Goal: Communication & Community: Answer question/provide support

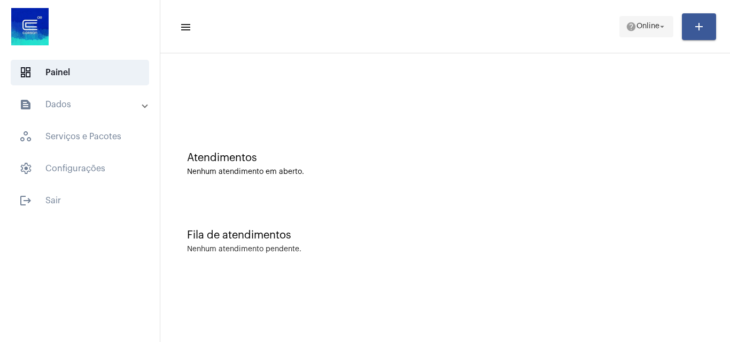
click at [644, 28] on span "Online" at bounding box center [647, 26] width 23 height 7
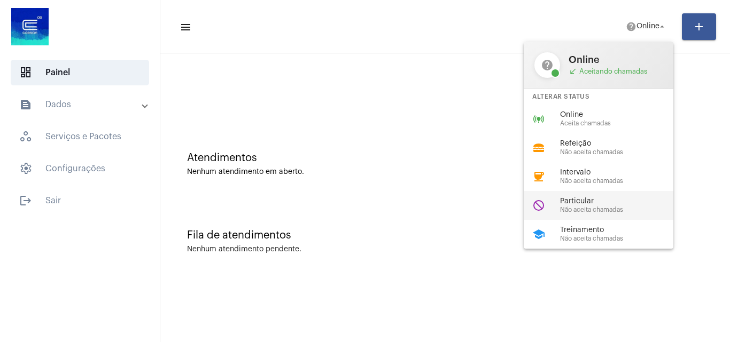
click at [566, 209] on span "Não aceita chamadas" at bounding box center [621, 210] width 122 height 7
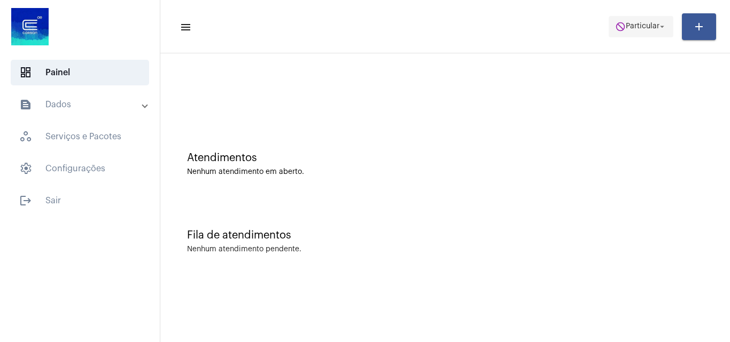
click at [630, 20] on span "do_not_disturb Particular arrow_drop_down" at bounding box center [641, 26] width 52 height 19
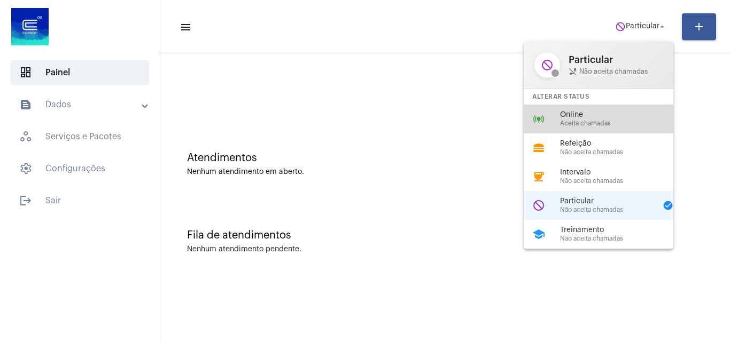
click at [586, 115] on span "Online" at bounding box center [621, 115] width 122 height 8
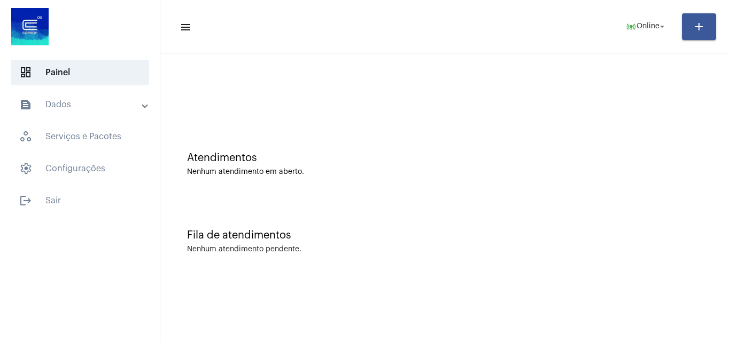
click at [284, 85] on div at bounding box center [445, 89] width 559 height 61
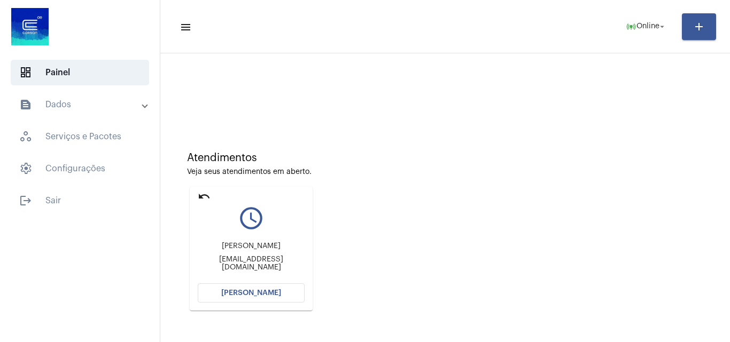
click at [270, 294] on span "[PERSON_NAME]" at bounding box center [251, 293] width 60 height 7
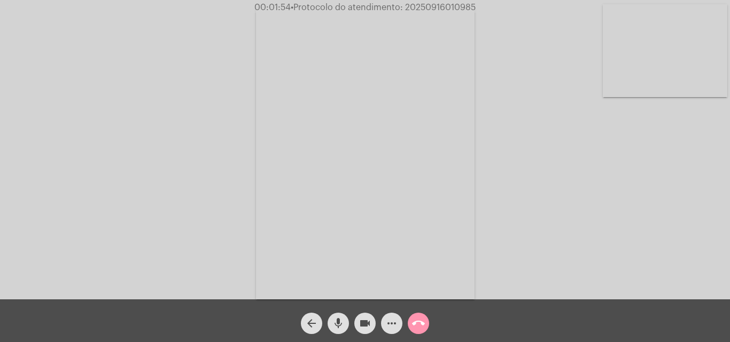
click at [635, 35] on video at bounding box center [665, 50] width 124 height 93
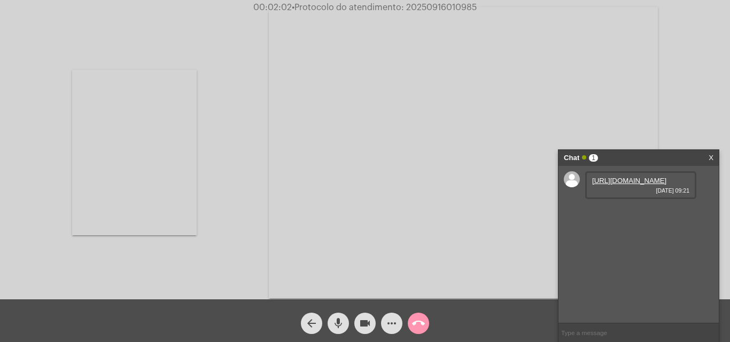
click at [622, 185] on link "[URL][DOMAIN_NAME]" at bounding box center [629, 181] width 74 height 8
click at [188, 139] on video at bounding box center [134, 153] width 124 height 166
click at [629, 215] on link "[URL][DOMAIN_NAME]" at bounding box center [629, 211] width 74 height 8
click at [437, 13] on video at bounding box center [365, 154] width 219 height 292
click at [437, 13] on div "Acessando Câmera e Microfone..." at bounding box center [365, 152] width 728 height 300
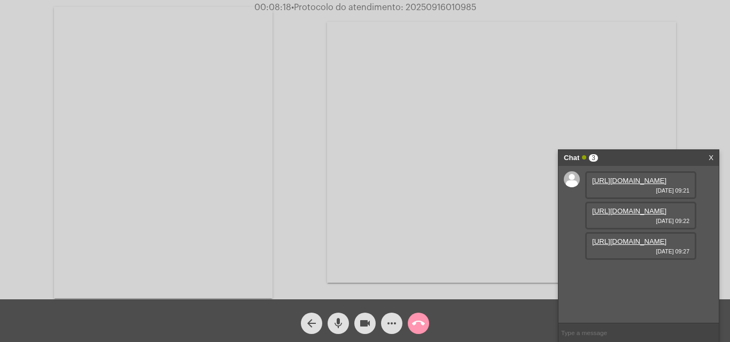
scroll to position [9, 0]
click at [629, 246] on link "[URL][DOMAIN_NAME]" at bounding box center [629, 242] width 74 height 8
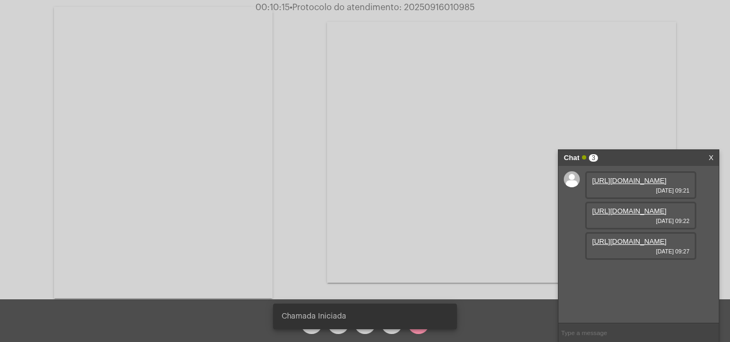
click at [441, 5] on span "• Protocolo do atendimento: 20250916010985" at bounding box center [382, 7] width 185 height 9
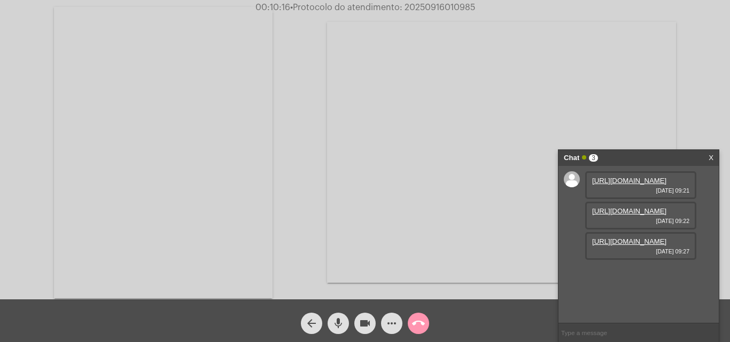
copy span "20250916010985"
click at [259, 20] on video at bounding box center [163, 153] width 219 height 292
click at [599, 334] on input "text" at bounding box center [638, 333] width 160 height 19
paste input "[PERSON_NAME][EMAIL_ADDRESS][DOMAIN_NAME]"
type input "[PERSON_NAME][EMAIL_ADDRESS][DOMAIN_NAME]"
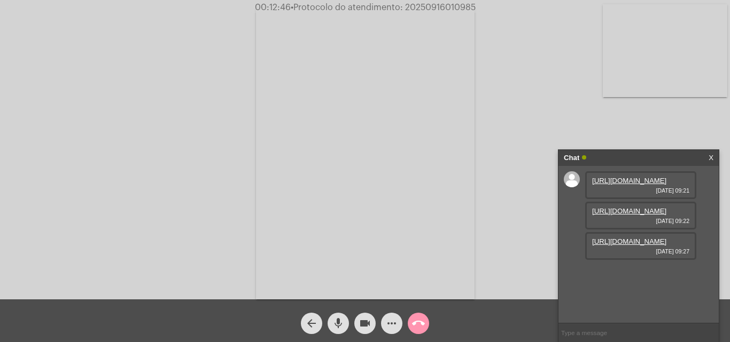
scroll to position [48, 0]
click at [432, 8] on span "• Protocolo do atendimento: 20250916010985" at bounding box center [383, 7] width 185 height 9
copy span "20250916010985"
click at [598, 334] on input "text" at bounding box center [638, 333] width 160 height 19
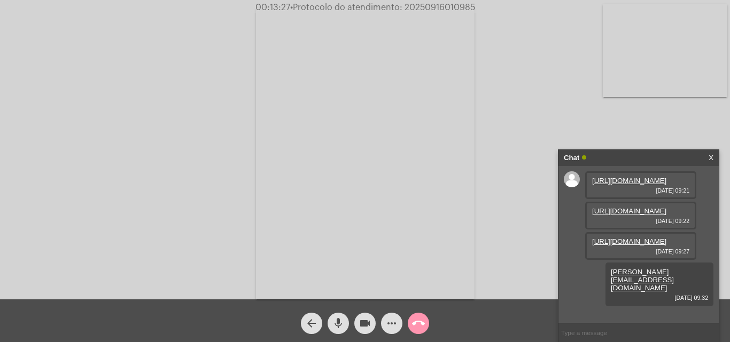
click at [372, 188] on video at bounding box center [365, 154] width 219 height 292
click at [193, 193] on video at bounding box center [163, 153] width 219 height 292
click at [419, 327] on mat-icon "call_end" at bounding box center [418, 323] width 13 height 13
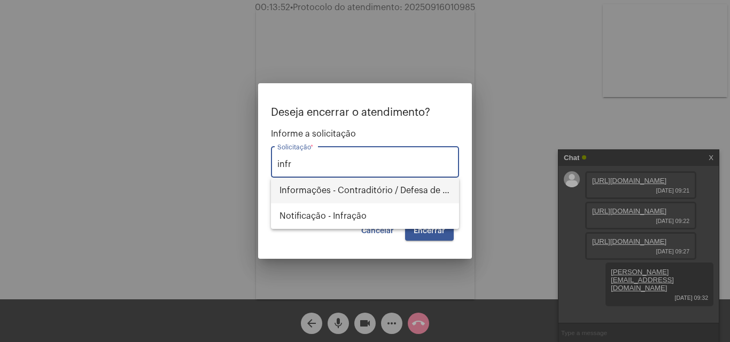
click at [388, 192] on span "Informações - Contraditório / Defesa de infração" at bounding box center [364, 191] width 171 height 26
type input "Informações - Contraditório / Defesa de infração"
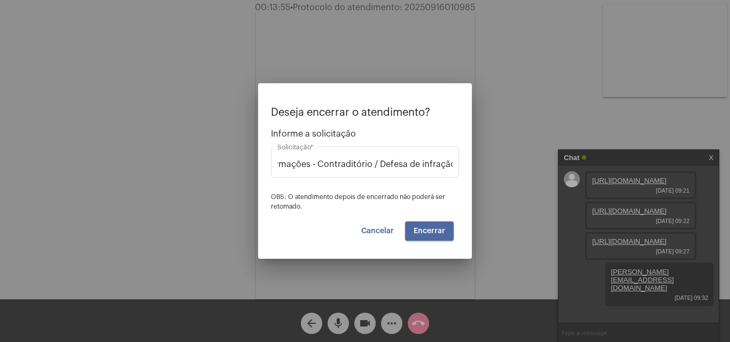
scroll to position [0, 0]
click at [431, 228] on span "Encerrar" at bounding box center [430, 231] width 32 height 7
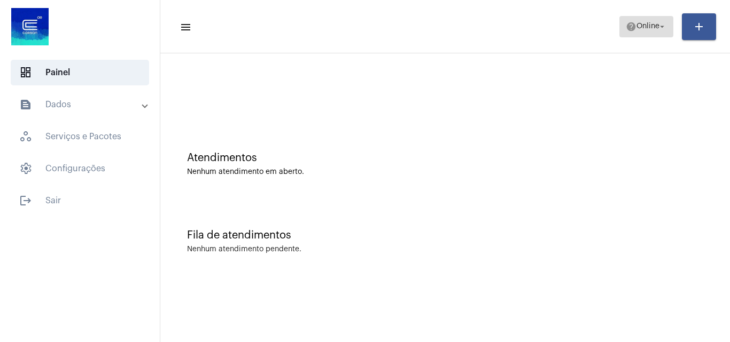
click at [636, 26] on span "Online" at bounding box center [647, 26] width 23 height 7
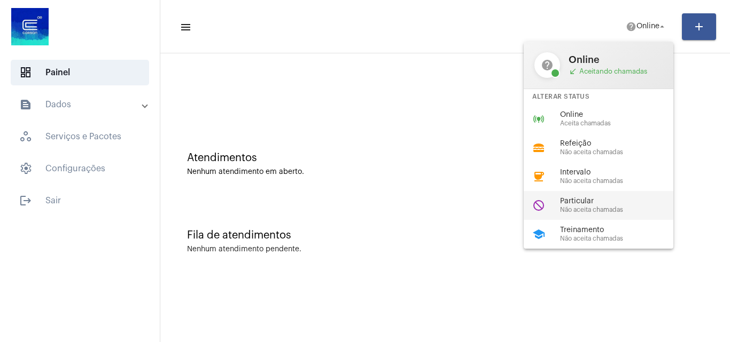
click at [585, 205] on span "Particular" at bounding box center [621, 202] width 122 height 8
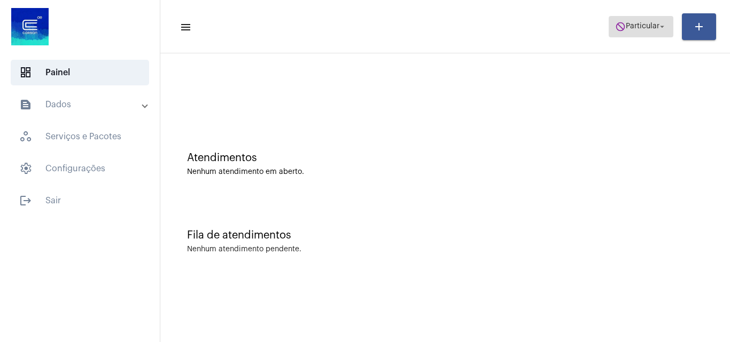
click at [639, 25] on span "Particular" at bounding box center [643, 26] width 34 height 7
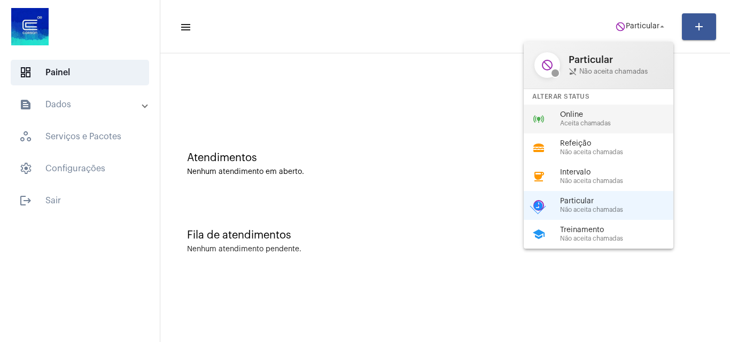
click at [597, 130] on div "online_prediction Online Aceita chamadas" at bounding box center [607, 119] width 167 height 29
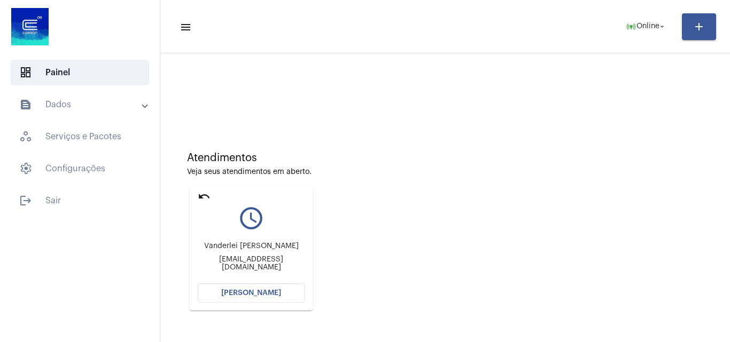
click at [252, 292] on span "[PERSON_NAME]" at bounding box center [251, 293] width 60 height 7
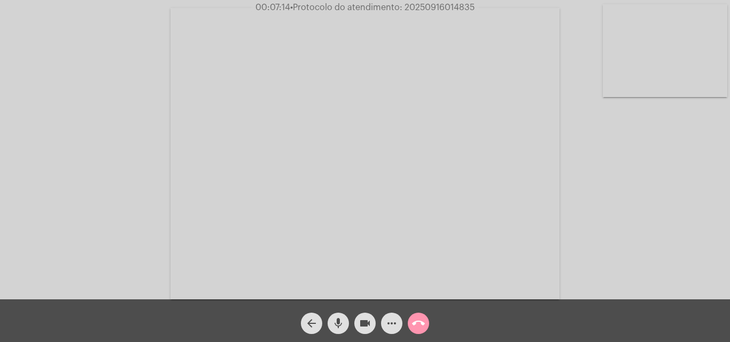
click at [429, 7] on span "• Protocolo do atendimento: 20250916014835" at bounding box center [382, 7] width 184 height 9
copy span "20250916014835"
click at [426, 328] on button "call_end" at bounding box center [418, 323] width 21 height 21
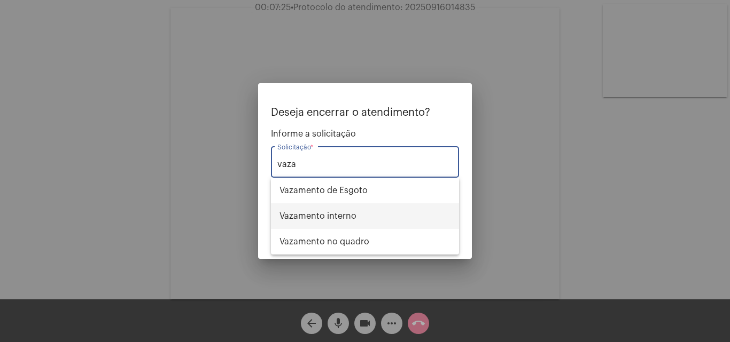
click at [362, 219] on span "Vazamento interno" at bounding box center [364, 217] width 171 height 26
type input "Vazamento interno"
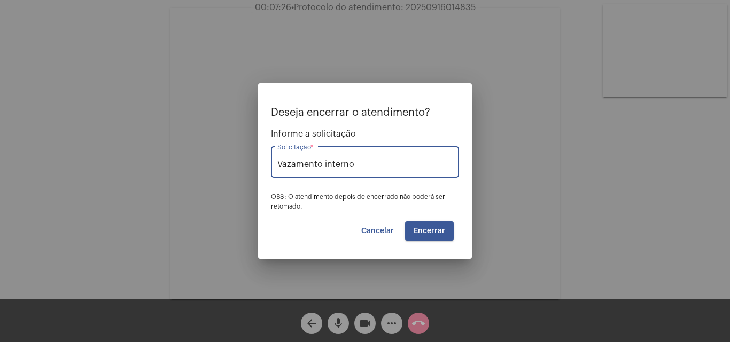
click at [436, 230] on span "Encerrar" at bounding box center [430, 231] width 32 height 7
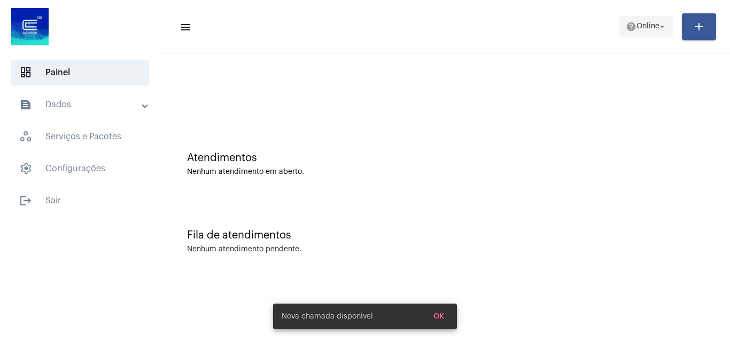
click at [647, 25] on span "Online" at bounding box center [647, 26] width 23 height 7
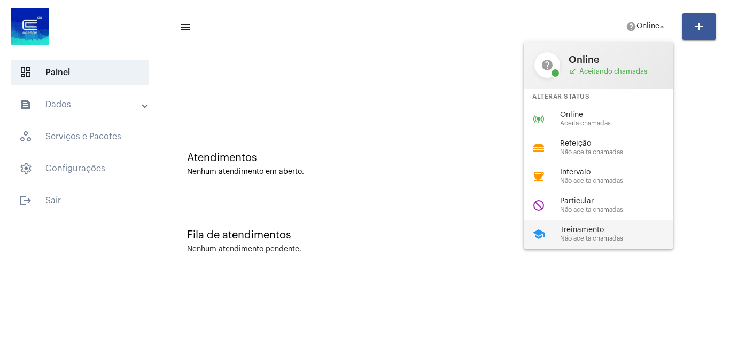
click at [597, 229] on span "Treinamento" at bounding box center [621, 231] width 122 height 8
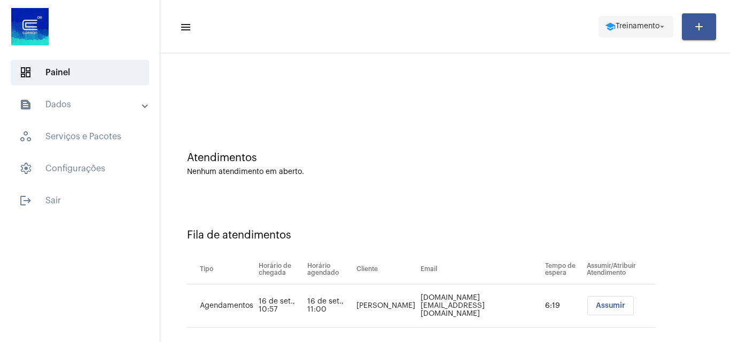
click at [639, 19] on span "school Treinamento arrow_drop_down" at bounding box center [636, 26] width 62 height 19
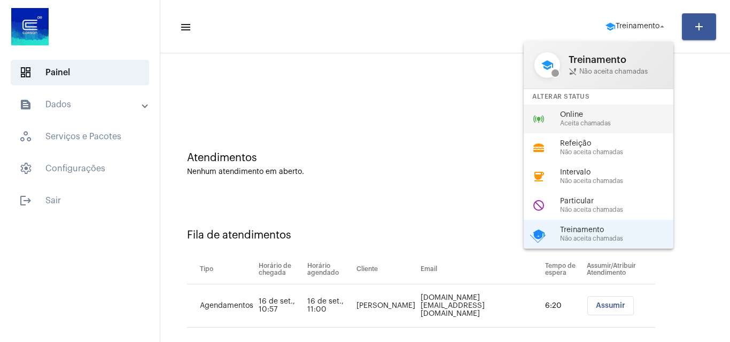
click at [599, 116] on span "Online" at bounding box center [621, 115] width 122 height 8
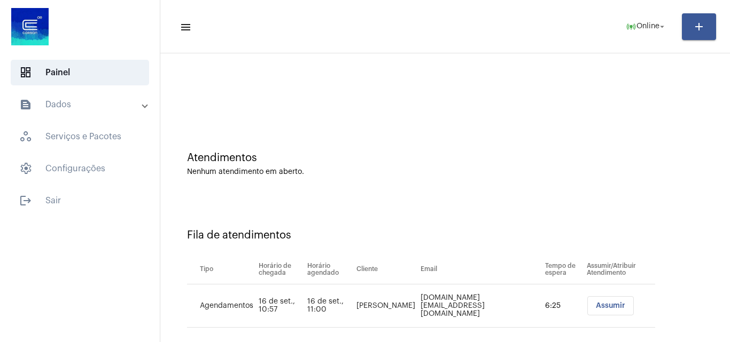
drag, startPoint x: 591, startPoint y: 301, endPoint x: 577, endPoint y: 300, distance: 15.0
click at [592, 301] on button "Assumir" at bounding box center [610, 306] width 46 height 19
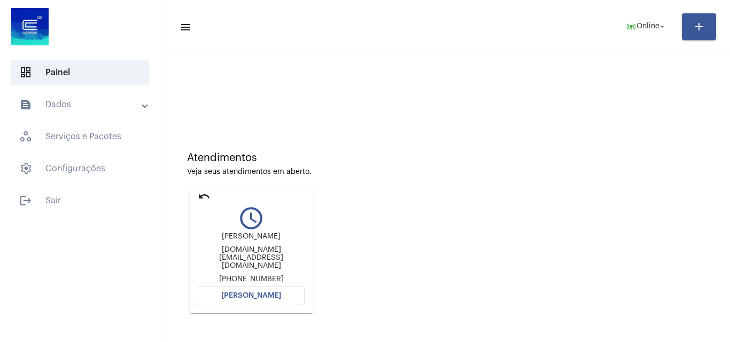
click at [256, 292] on span "[PERSON_NAME]" at bounding box center [251, 295] width 60 height 7
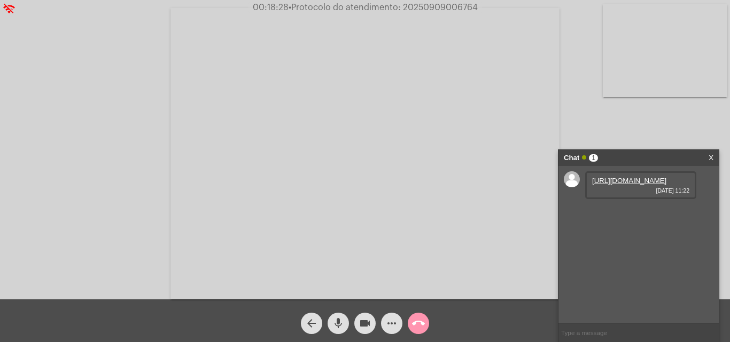
click at [629, 176] on div "[URL][DOMAIN_NAME] [DATE] 11:22" at bounding box center [640, 186] width 111 height 28
click at [628, 185] on link "[URL][DOMAIN_NAME]" at bounding box center [629, 181] width 74 height 8
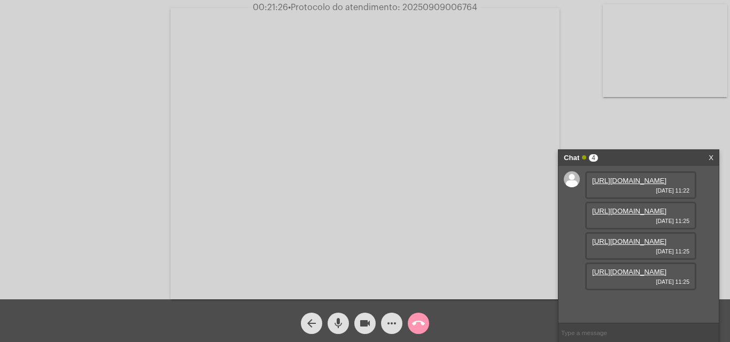
click at [642, 215] on link "[URL][DOMAIN_NAME]" at bounding box center [629, 211] width 74 height 8
click at [641, 246] on link "[URL][DOMAIN_NAME]" at bounding box center [629, 242] width 74 height 8
click at [623, 276] on link "[URL][DOMAIN_NAME]" at bounding box center [629, 272] width 74 height 8
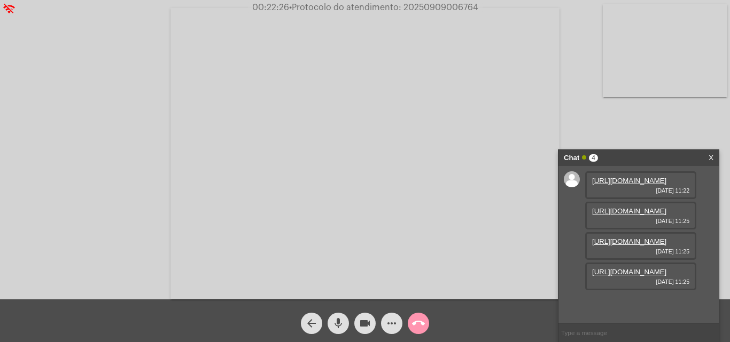
click at [575, 96] on div "Acessando Câmera e Microfone..." at bounding box center [365, 153] width 728 height 300
click at [636, 299] on link "[URL][DOMAIN_NAME]" at bounding box center [629, 303] width 74 height 8
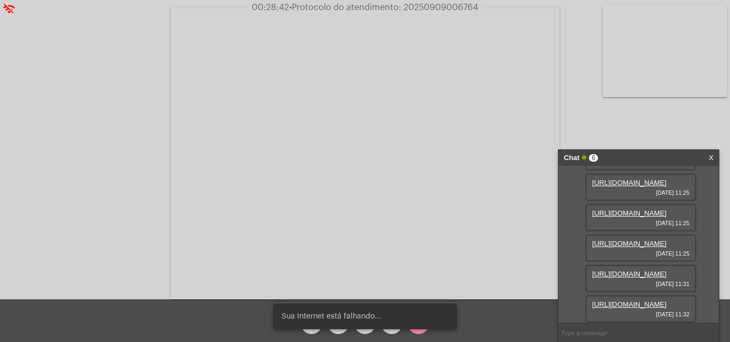
scroll to position [173, 0]
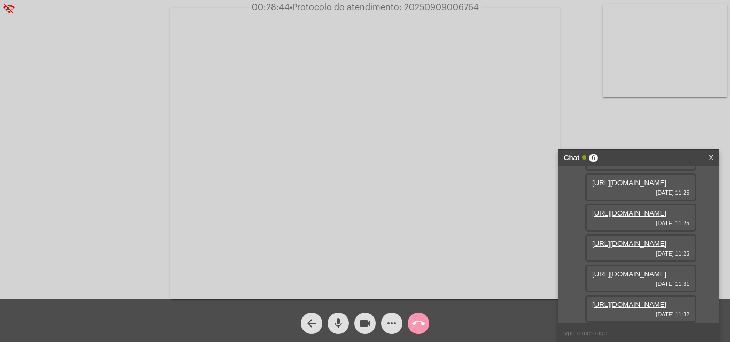
click at [637, 302] on link "[URL][DOMAIN_NAME]" at bounding box center [629, 305] width 74 height 8
click at [390, 328] on mat-icon "more_horiz" at bounding box center [391, 323] width 13 height 13
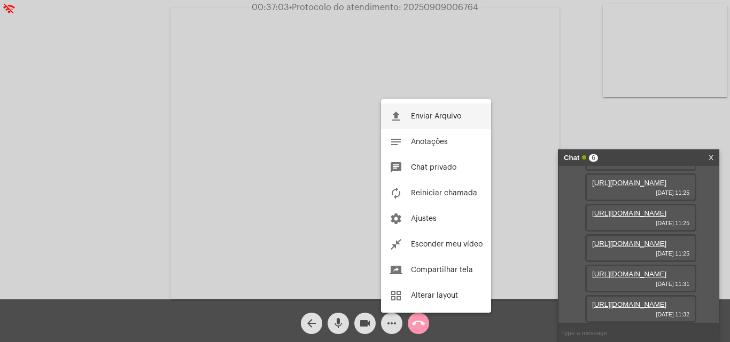
click at [443, 118] on span "Enviar Arquivo" at bounding box center [436, 116] width 50 height 7
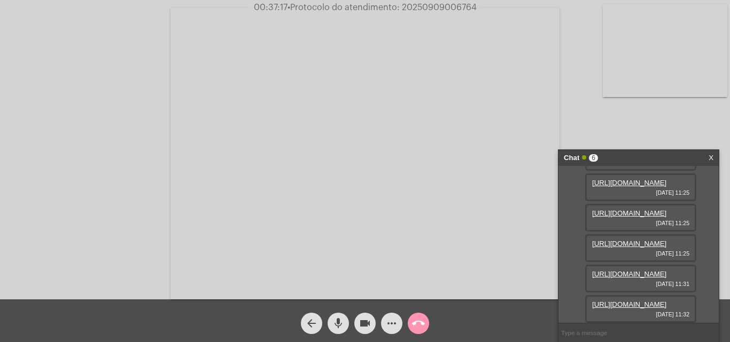
click at [390, 321] on mat-icon "more_horiz" at bounding box center [391, 323] width 13 height 13
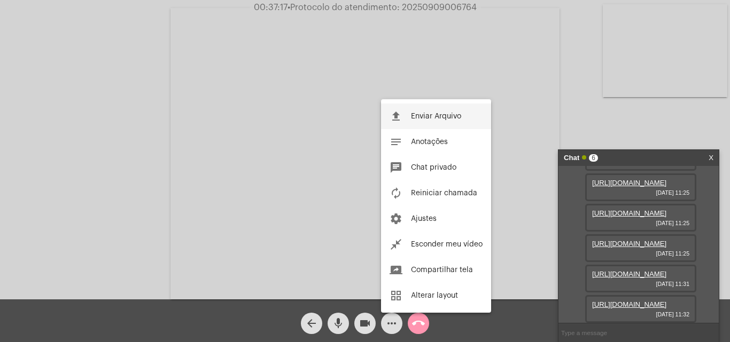
click at [454, 122] on button "file_upload Enviar Arquivo" at bounding box center [436, 117] width 110 height 26
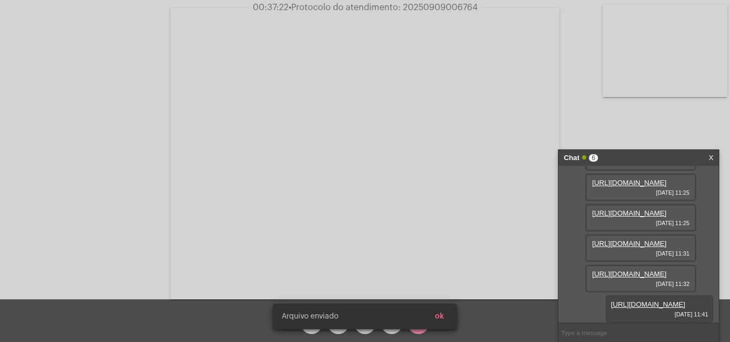
scroll to position [227, 0]
click at [439, 314] on span "ok" at bounding box center [439, 316] width 9 height 7
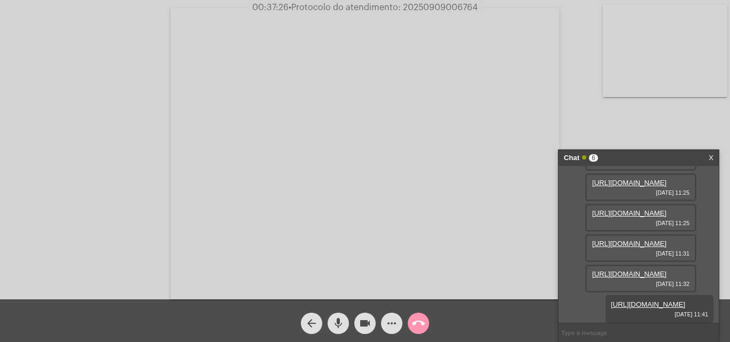
click at [385, 321] on button "more_horiz" at bounding box center [391, 323] width 21 height 21
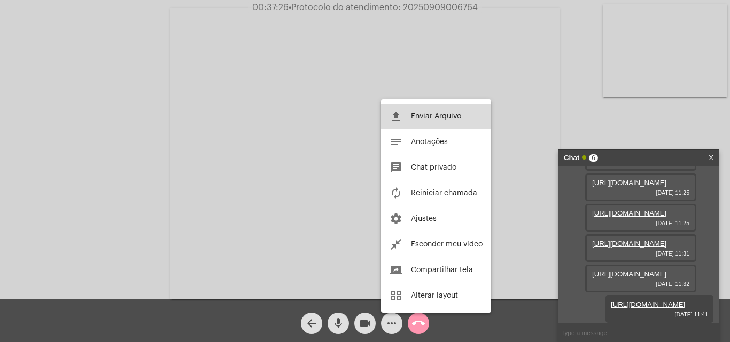
click at [453, 111] on button "file_upload Enviar Arquivo" at bounding box center [436, 117] width 110 height 26
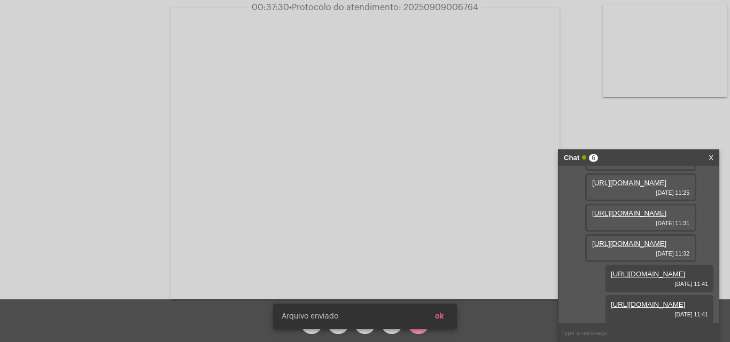
scroll to position [282, 0]
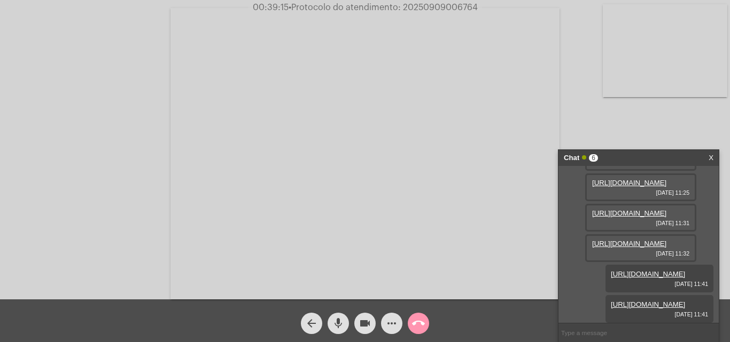
click at [466, 11] on span "• Protocolo do atendimento: 20250909006764" at bounding box center [383, 7] width 189 height 9
copy span "20250909006764"
click at [123, 5] on div "00:40:13 • Protocolo do atendimento: 20250909006764" at bounding box center [365, 8] width 730 height 10
click at [446, 6] on span "• Protocolo do atendimento: 20250909006764" at bounding box center [384, 7] width 189 height 9
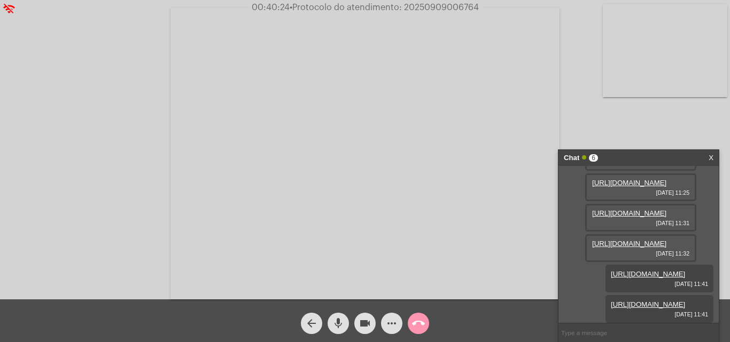
click at [446, 6] on span "• Protocolo do atendimento: 20250909006764" at bounding box center [384, 7] width 189 height 9
copy span "20250909006764"
click at [614, 336] on input "text" at bounding box center [638, 333] width 160 height 19
paste input "20250909006764"
type input "20250909006764"
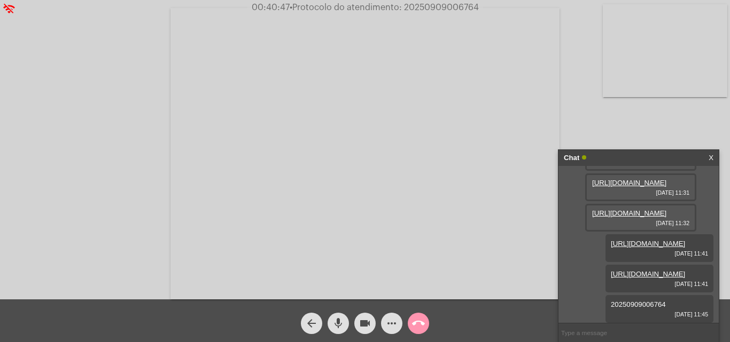
scroll to position [312, 0]
click at [418, 320] on mat-icon "call_end" at bounding box center [418, 323] width 13 height 13
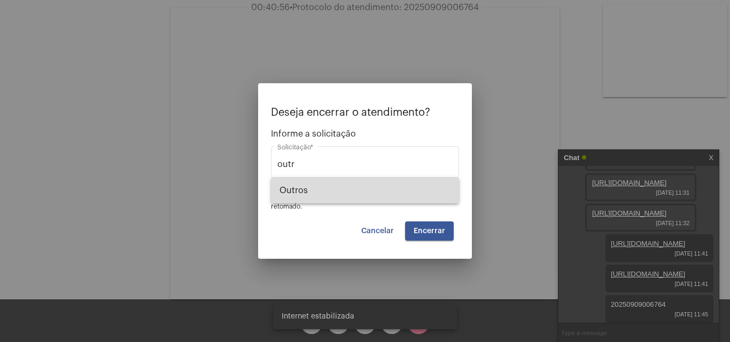
click at [336, 193] on span "Outros" at bounding box center [364, 191] width 171 height 26
type input "Outros"
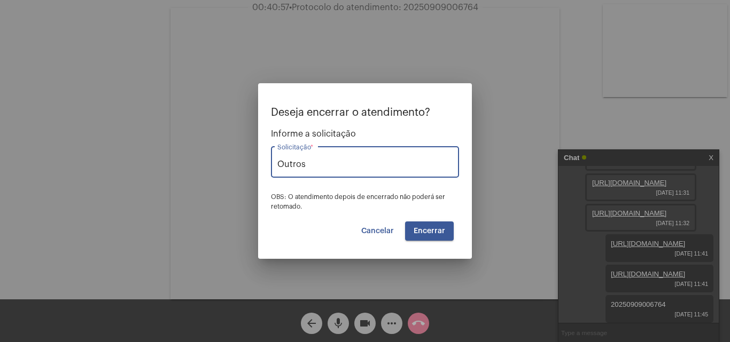
click at [422, 237] on button "Encerrar" at bounding box center [429, 231] width 49 height 19
click at [435, 232] on span "Encerrar" at bounding box center [430, 231] width 32 height 7
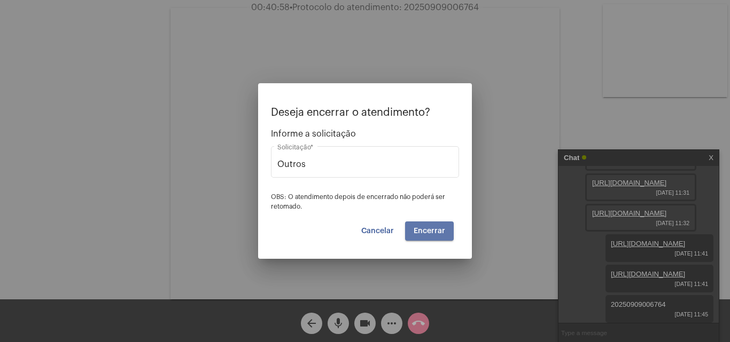
click at [435, 232] on span "Encerrar" at bounding box center [430, 231] width 32 height 7
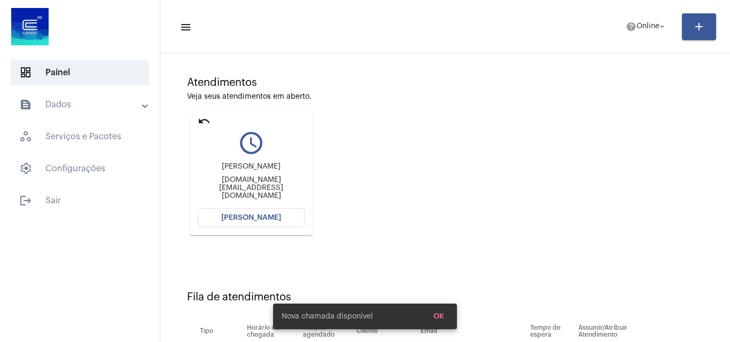
scroll to position [152, 0]
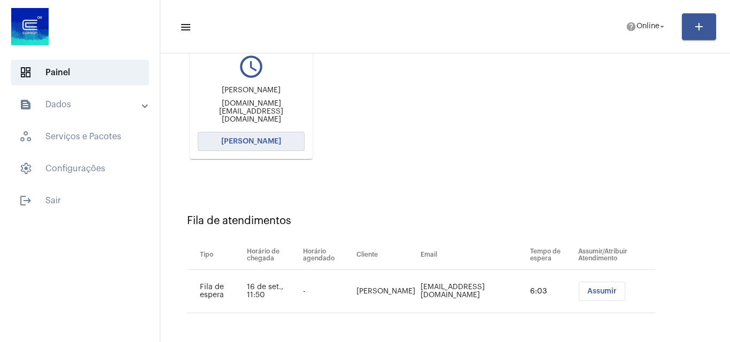
click at [280, 143] on button "[PERSON_NAME]" at bounding box center [251, 141] width 107 height 19
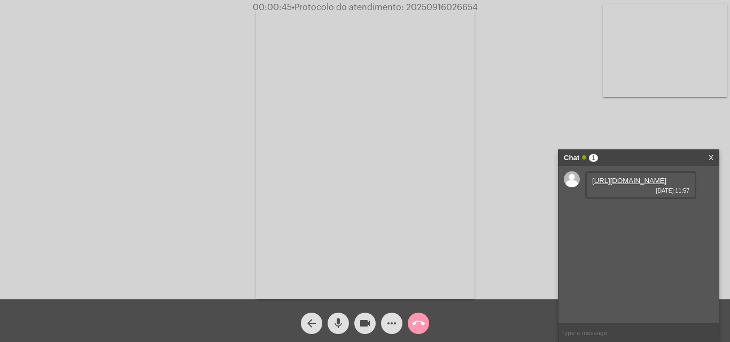
click at [671, 183] on div "[URL][DOMAIN_NAME] [DATE] 11:57" at bounding box center [640, 186] width 111 height 28
click at [652, 185] on link "[URL][DOMAIN_NAME]" at bounding box center [629, 181] width 74 height 8
click at [630, 215] on link "[URL][DOMAIN_NAME]" at bounding box center [629, 211] width 74 height 8
click at [646, 246] on link "[URL][DOMAIN_NAME]" at bounding box center [629, 242] width 74 height 8
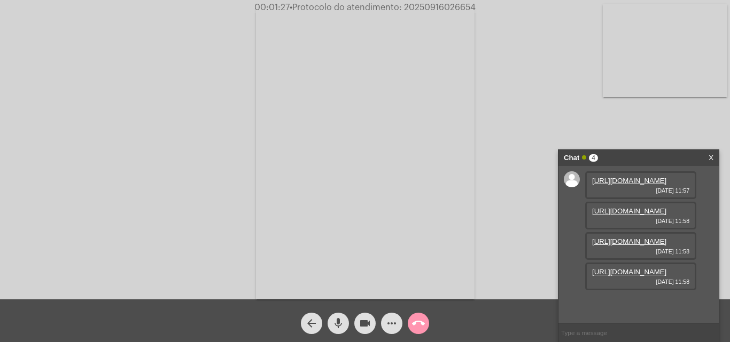
scroll to position [64, 0]
click at [635, 276] on link "[URL][DOMAIN_NAME]" at bounding box center [629, 272] width 74 height 8
click at [632, 299] on link "[URL][DOMAIN_NAME]" at bounding box center [629, 303] width 74 height 8
click at [332, 328] on mat-icon "mic" at bounding box center [338, 323] width 13 height 13
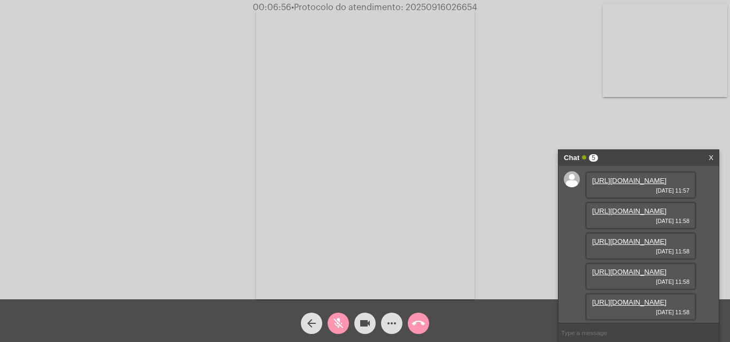
click at [360, 328] on mat-icon "videocam" at bounding box center [365, 323] width 13 height 13
click at [367, 323] on mat-icon "videocam_off" at bounding box center [365, 323] width 13 height 13
click at [339, 326] on mat-icon "mic_off" at bounding box center [338, 323] width 13 height 13
click at [449, 7] on span "• Protocolo do atendimento: 20250916026654" at bounding box center [382, 7] width 186 height 9
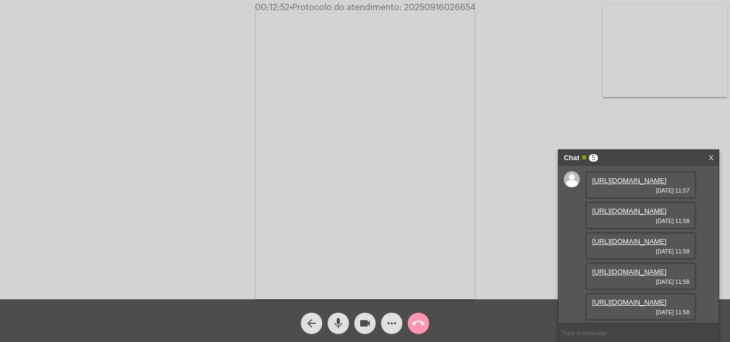
copy span "20250916026654"
click at [406, 306] on div "arrow_back mic videocam more_horiz call_end" at bounding box center [365, 321] width 730 height 43
click at [419, 327] on mat-icon "call_end" at bounding box center [418, 323] width 13 height 13
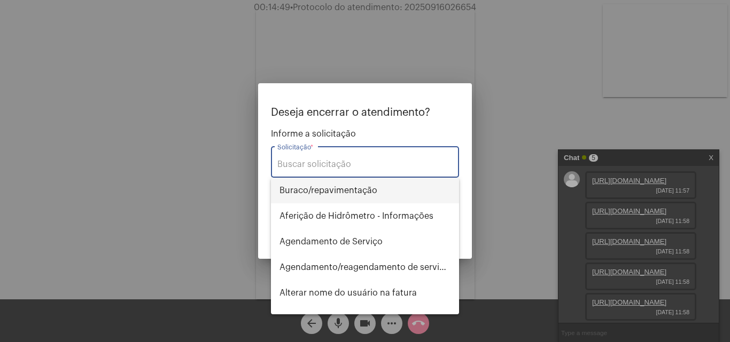
type input "o"
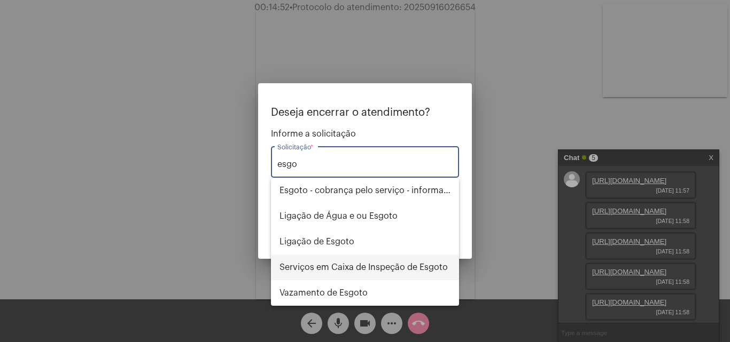
click at [386, 270] on span "Serviços em Caixa de Inspeção de Esgoto" at bounding box center [364, 268] width 171 height 26
type input "Serviços em Caixa de Inspeção de Esgoto"
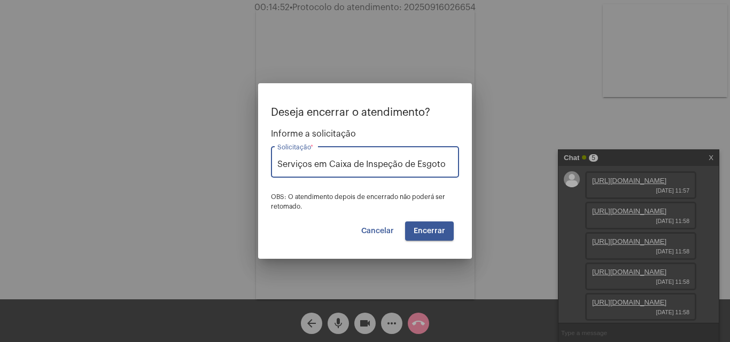
click at [427, 161] on input "Serviços em Caixa de Inspeção de Esgoto" at bounding box center [364, 165] width 175 height 10
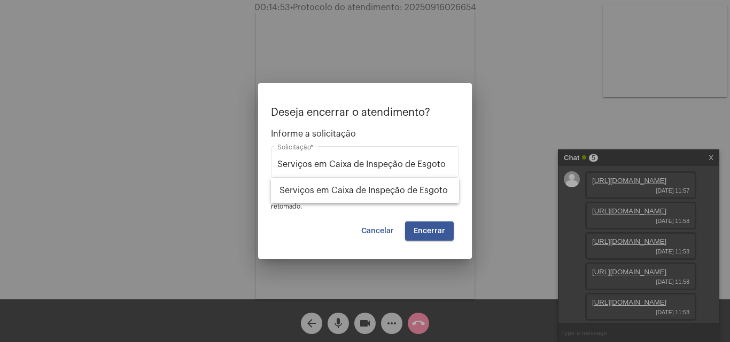
drag, startPoint x: 364, startPoint y: 170, endPoint x: 165, endPoint y: 205, distance: 202.3
click at [165, 205] on div "Deseja encerrar o atendimento? Informe a solicitação Serviços em Caixa de Inspe…" at bounding box center [365, 171] width 730 height 342
click at [365, 184] on div "Serviços em Caixa de Inspeção de Esgoto Solicitação *" at bounding box center [365, 167] width 188 height 43
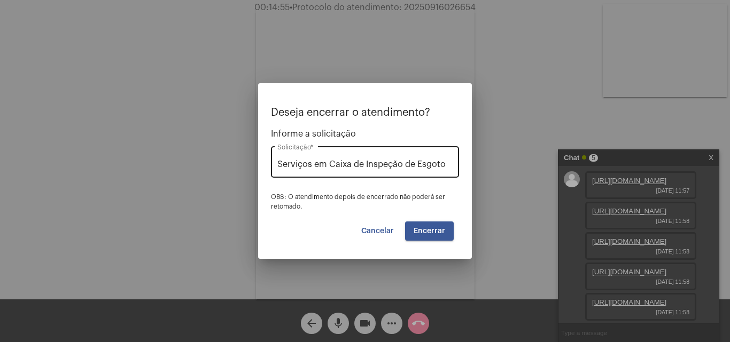
click at [385, 170] on div "Serviços em Caixa de Inspeção de Esgoto Solicitação *" at bounding box center [364, 161] width 175 height 34
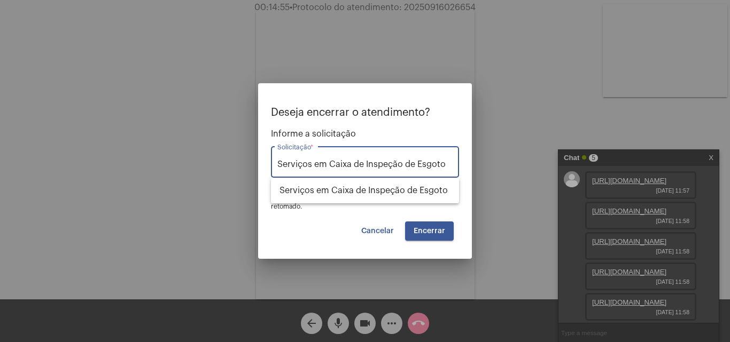
click at [387, 169] on input "Serviços em Caixa de Inspeção de Esgoto" at bounding box center [364, 165] width 175 height 10
click at [391, 166] on input "Serviços em Caixa de Inspeção de Esgoto" at bounding box center [364, 165] width 175 height 10
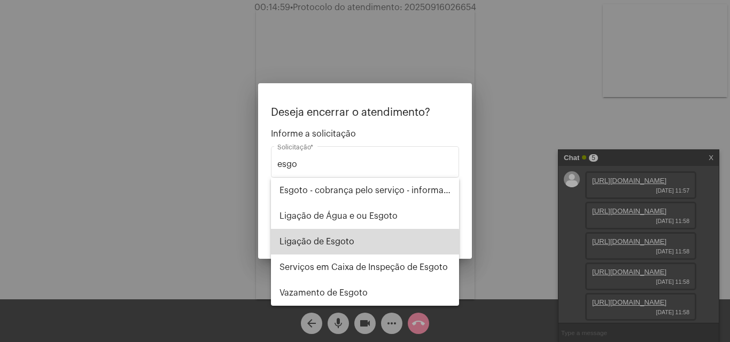
click at [337, 243] on span "Ligação de Esgoto" at bounding box center [364, 242] width 171 height 26
type input "Ligação de Esgoto"
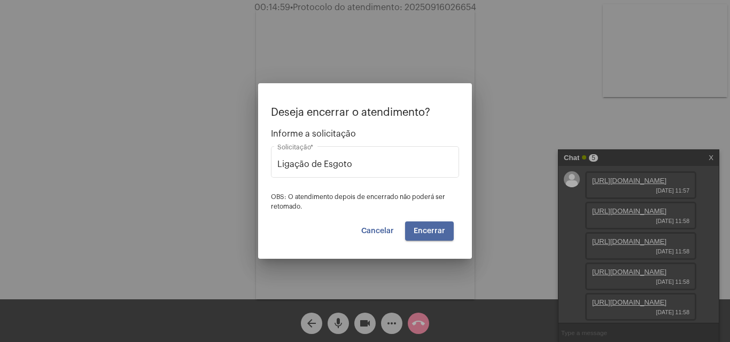
click at [431, 233] on span "Encerrar" at bounding box center [430, 231] width 32 height 7
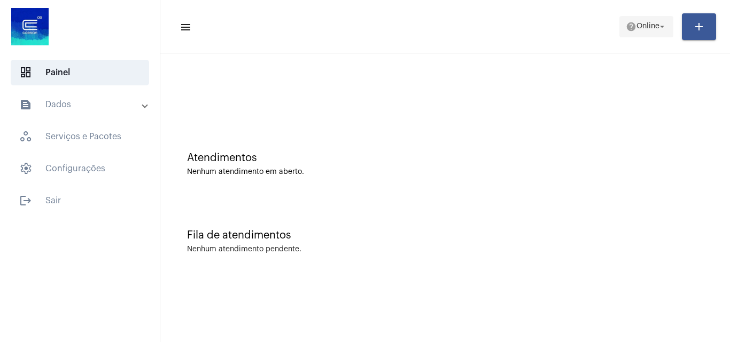
click at [656, 24] on span "Online" at bounding box center [647, 26] width 23 height 7
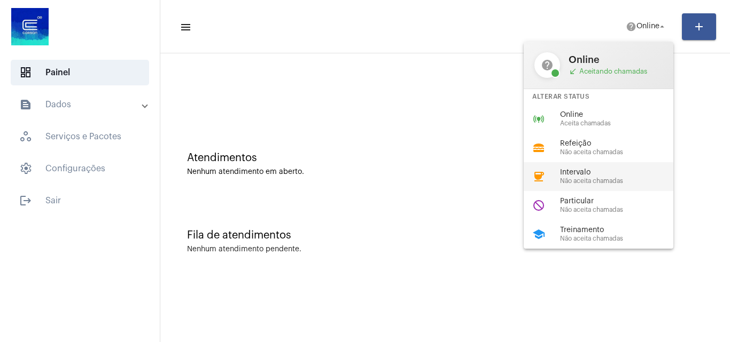
click at [590, 177] on div "Intervalo Não aceita chamadas" at bounding box center [621, 177] width 122 height 16
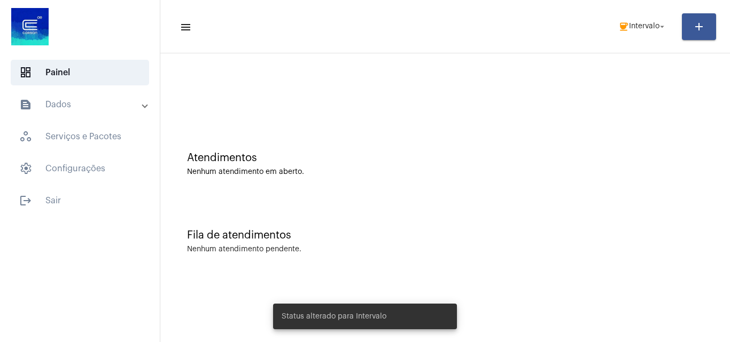
click at [106, 105] on mat-panel-title "text_snippet_outlined Dados" at bounding box center [80, 104] width 123 height 13
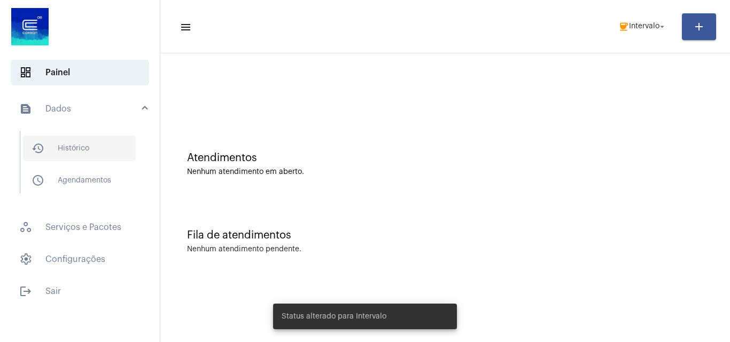
click at [86, 158] on span "history_outlined Histórico" at bounding box center [79, 149] width 113 height 26
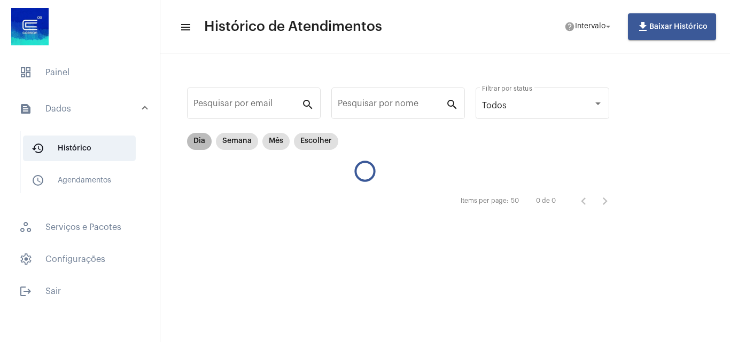
click at [196, 142] on mat-chip "Dia" at bounding box center [199, 141] width 25 height 17
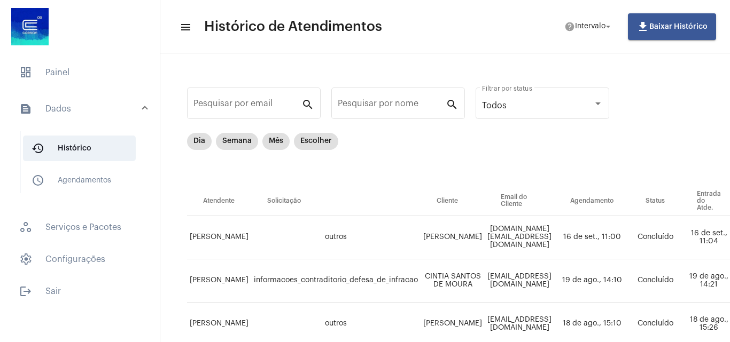
click at [383, 224] on td "outros" at bounding box center [335, 237] width 169 height 43
click at [205, 137] on mat-chip "Dia" at bounding box center [199, 141] width 25 height 17
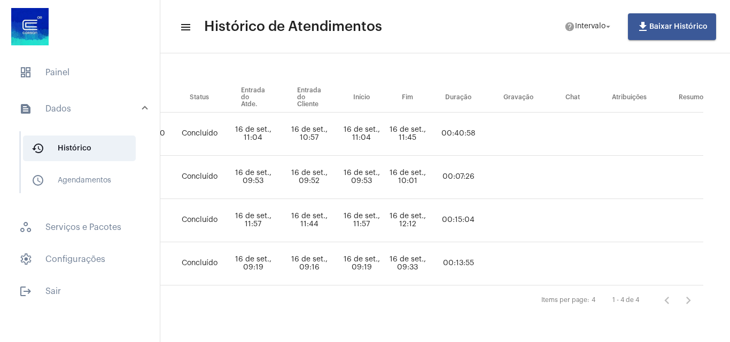
scroll to position [107, 473]
click at [78, 59] on mat-list "dashboard Painel text_snippet_outlined Dados history_outlined Histórico schedul…" at bounding box center [80, 180] width 160 height 249
click at [78, 64] on span "dashboard Painel" at bounding box center [80, 73] width 138 height 26
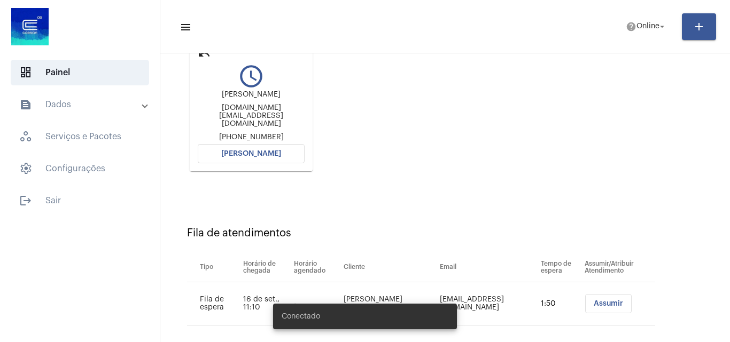
scroll to position [152, 0]
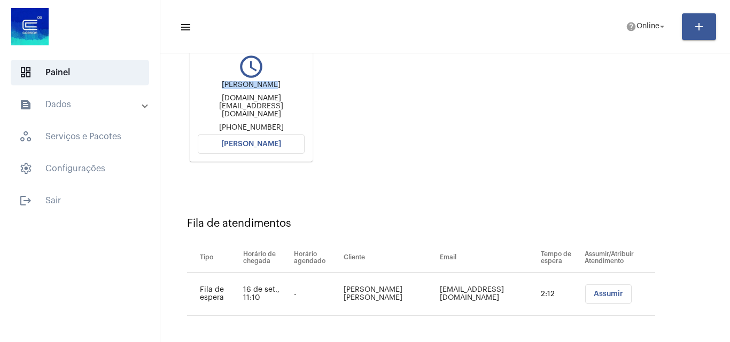
drag, startPoint x: 228, startPoint y: 87, endPoint x: 297, endPoint y: 87, distance: 68.4
click at [297, 87] on div "[PERSON_NAME] [DOMAIN_NAME][EMAIL_ADDRESS][DOMAIN_NAME] [PHONE_NUMBER]" at bounding box center [251, 106] width 107 height 51
copy div "[PERSON_NAME]"
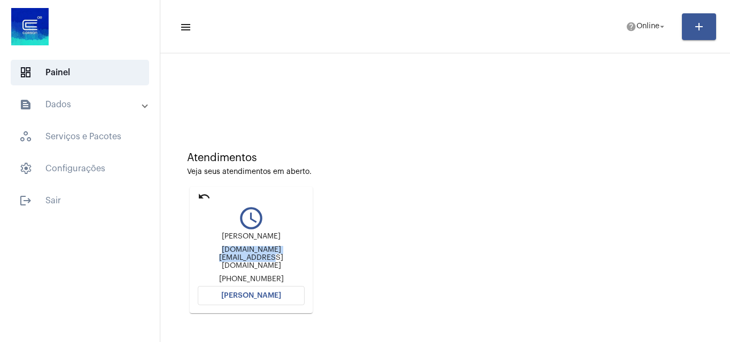
drag, startPoint x: 199, startPoint y: 255, endPoint x: 313, endPoint y: 254, distance: 113.3
click at [313, 254] on div "undo query_builder Jonas Borges jonasborges.rs@outlook.com +5553984052614 Abrir…" at bounding box center [251, 250] width 128 height 132
copy div "[DOMAIN_NAME][EMAIL_ADDRESS][DOMAIN_NAME]"
